Goal: Find specific fact: Find specific fact

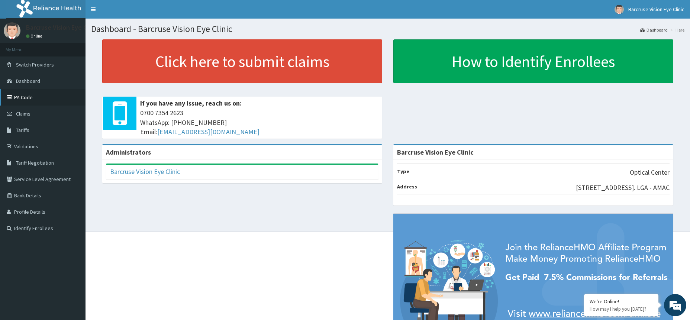
click at [43, 98] on link "PA Code" at bounding box center [43, 97] width 86 height 16
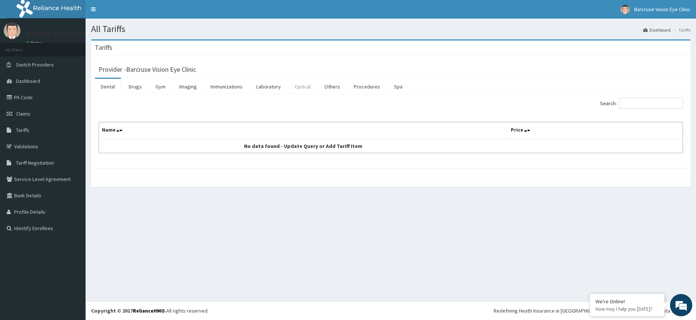
click at [296, 87] on link "Optical" at bounding box center [303, 87] width 28 height 16
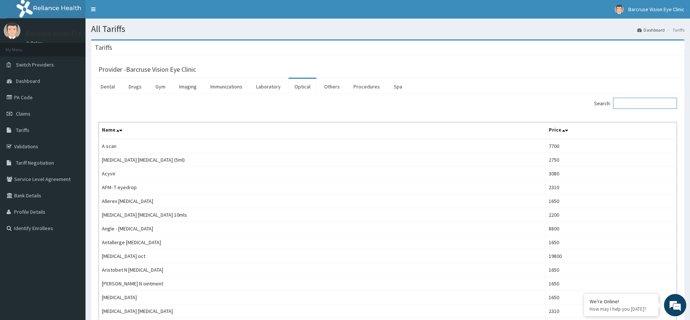
click at [623, 100] on input "Search:" at bounding box center [645, 103] width 64 height 11
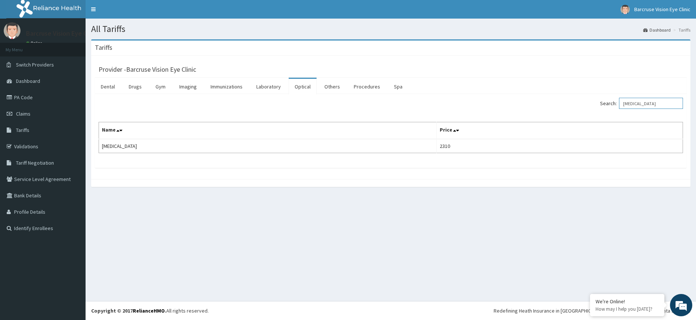
type input "tonometry"
